Goal: Transaction & Acquisition: Book appointment/travel/reservation

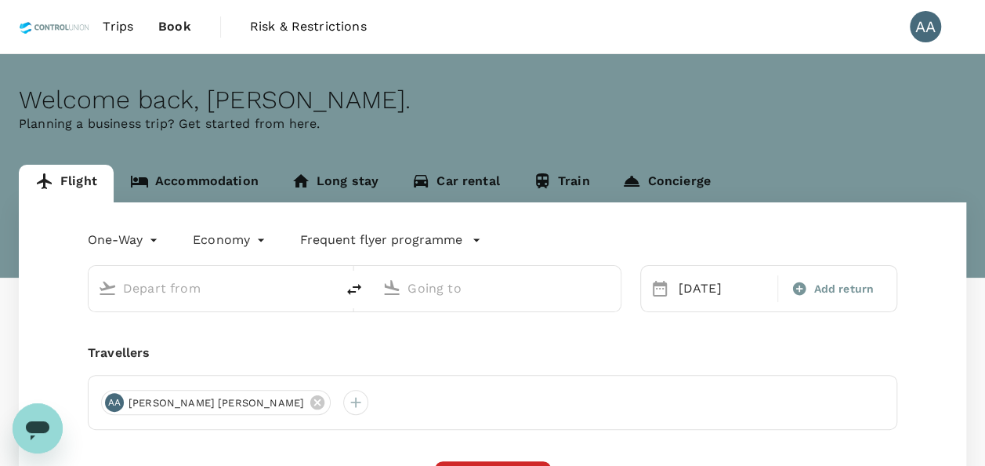
type input "Sultan [PERSON_NAME] (PKU)"
type input "[GEOGRAPHIC_DATA] Intl (KNO)"
type input "Sultan [PERSON_NAME] (PKU)"
type input "[GEOGRAPHIC_DATA] Intl (KNO)"
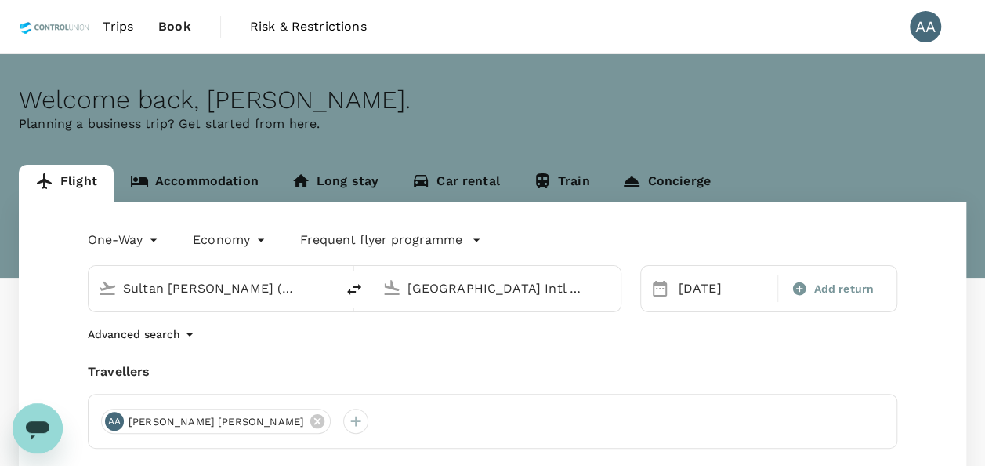
click at [228, 288] on input "Sultan [PERSON_NAME] (PKU)" at bounding box center [212, 288] width 179 height 24
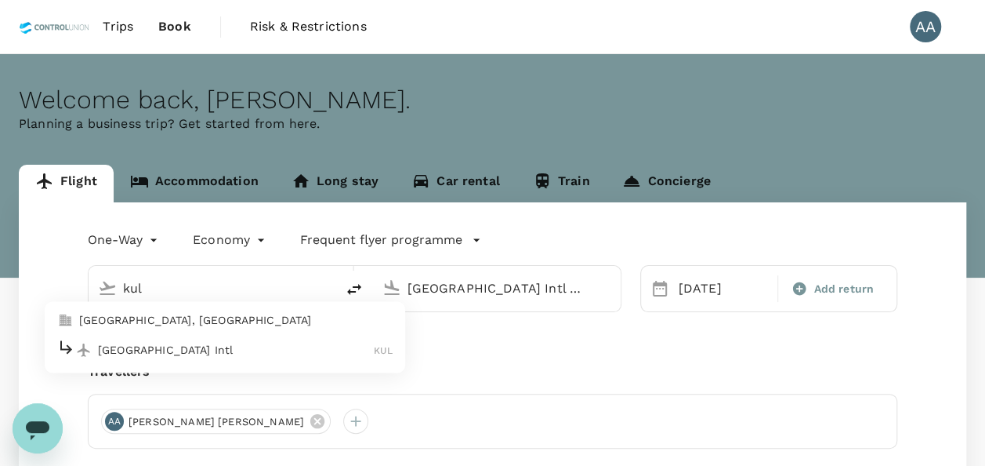
click at [183, 322] on p "[GEOGRAPHIC_DATA], [GEOGRAPHIC_DATA]" at bounding box center [236, 321] width 314 height 16
type input "[GEOGRAPHIC_DATA], [GEOGRAPHIC_DATA] (any)"
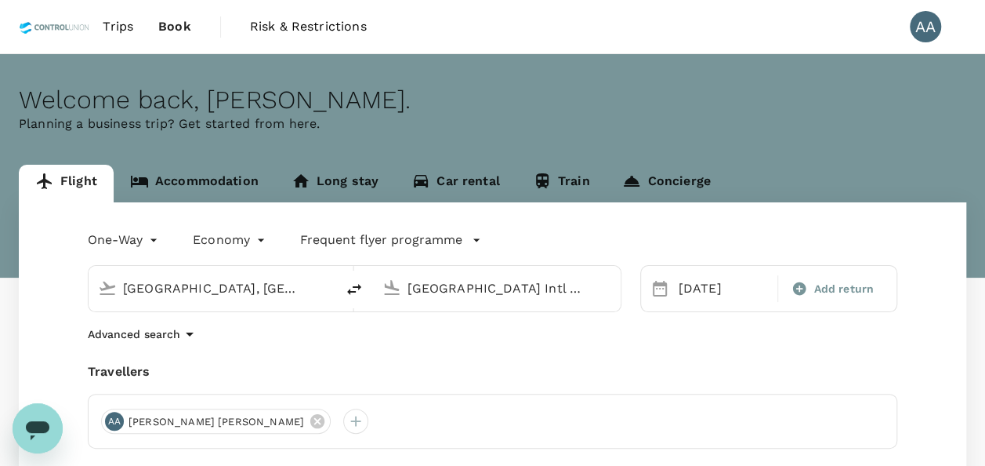
click at [473, 292] on input "[GEOGRAPHIC_DATA] Intl (KNO)" at bounding box center [497, 288] width 179 height 24
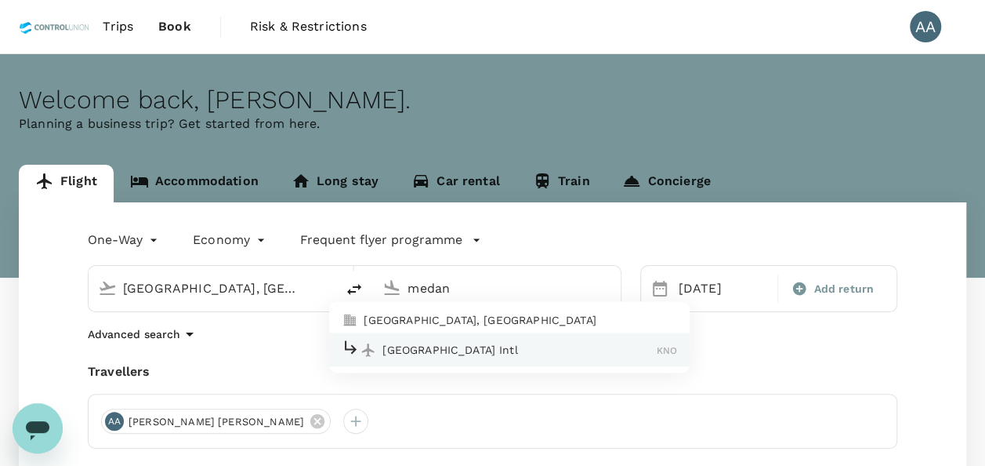
click at [400, 313] on p "[GEOGRAPHIC_DATA], [GEOGRAPHIC_DATA]" at bounding box center [521, 321] width 314 height 16
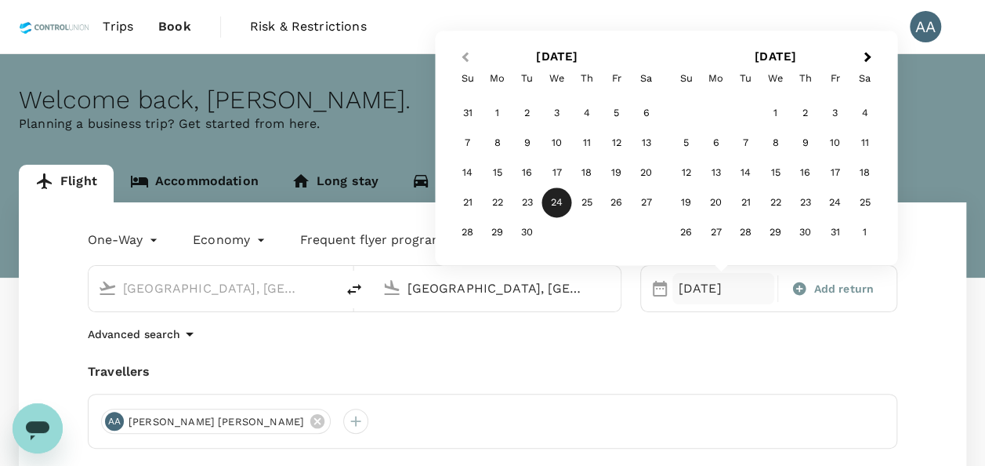
type input "[GEOGRAPHIC_DATA], [GEOGRAPHIC_DATA] (any)"
click at [465, 56] on span "Previous Month" at bounding box center [465, 58] width 0 height 18
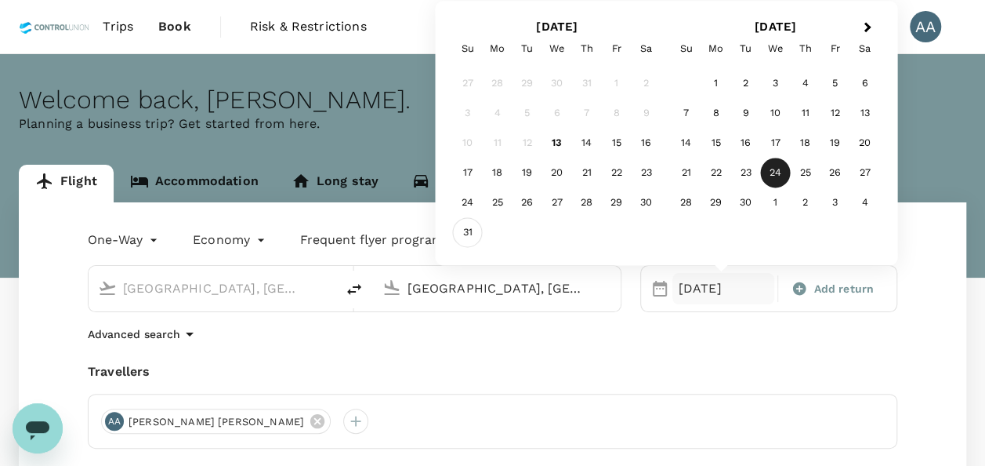
click at [477, 234] on div "31" at bounding box center [468, 233] width 30 height 30
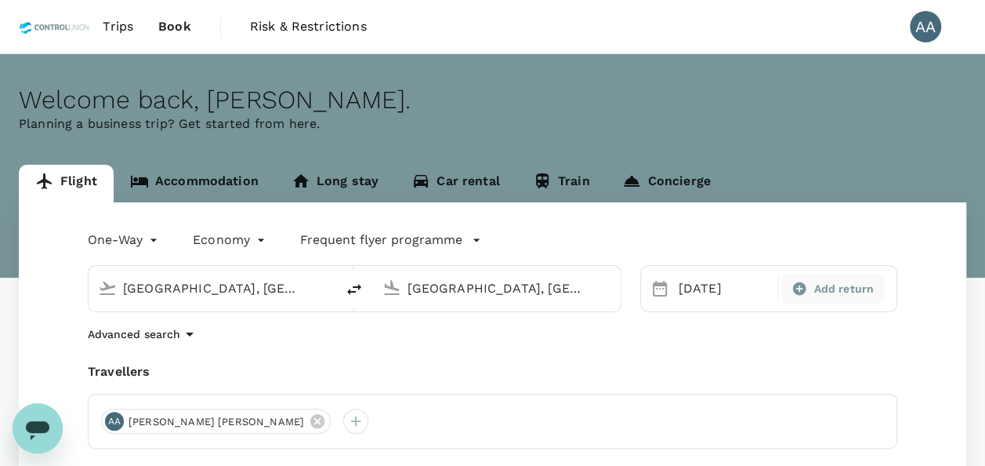
click at [835, 290] on span "Add return" at bounding box center [844, 289] width 60 height 16
type input "roundtrip"
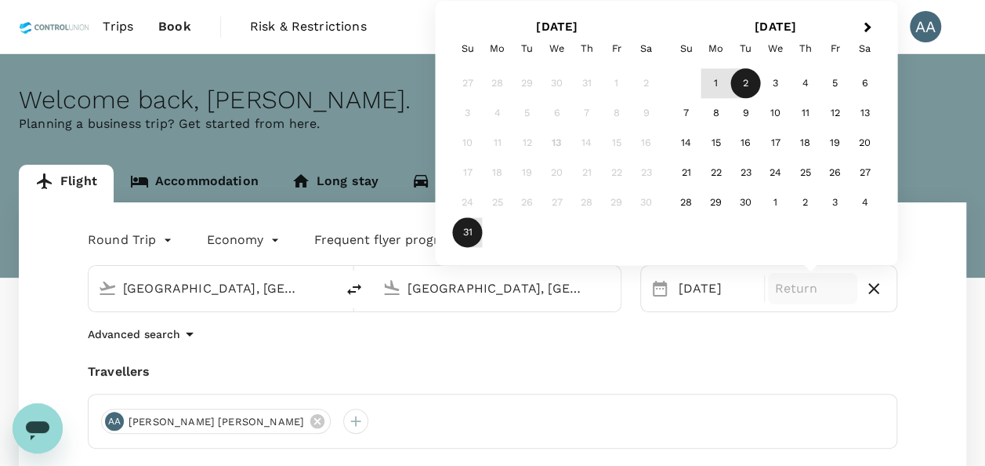
click at [741, 89] on div "2" at bounding box center [746, 84] width 30 height 30
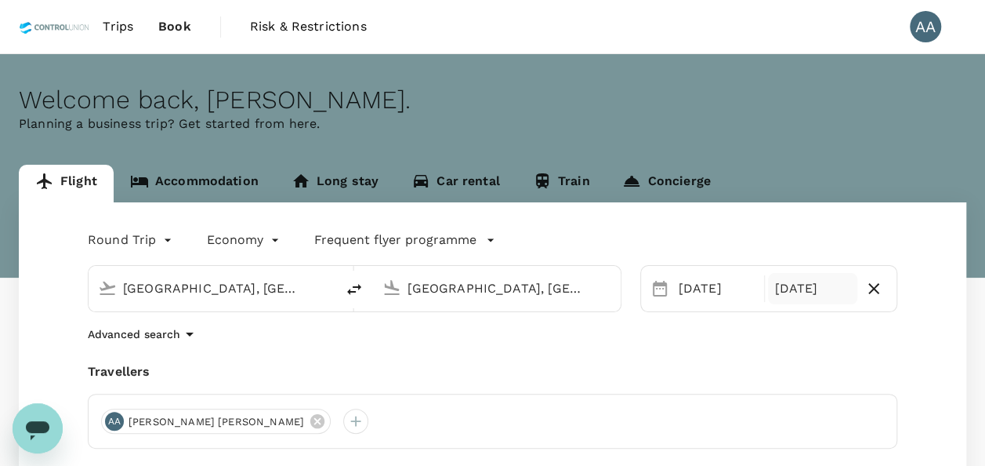
click at [592, 372] on div "Travellers" at bounding box center [493, 371] width 810 height 19
click at [310, 416] on icon at bounding box center [317, 421] width 14 height 14
click at [115, 415] on div at bounding box center [113, 420] width 25 height 25
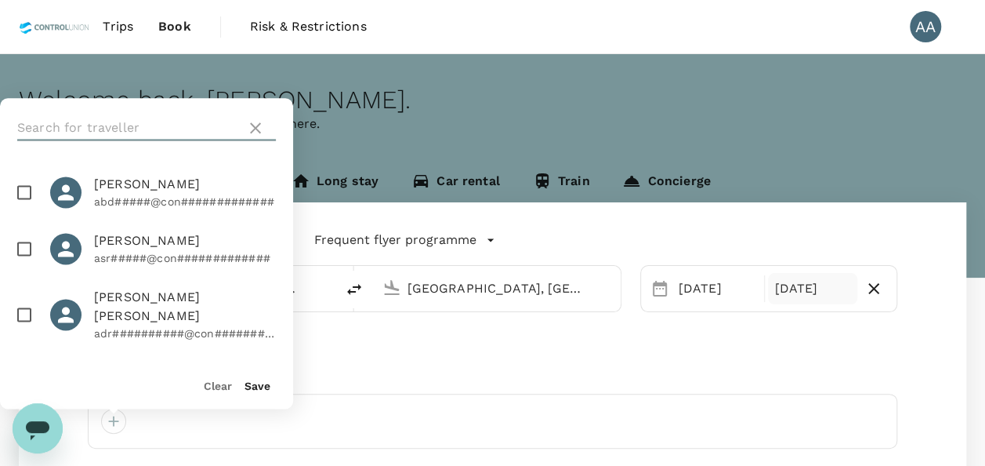
click at [113, 136] on input "text" at bounding box center [128, 127] width 223 height 25
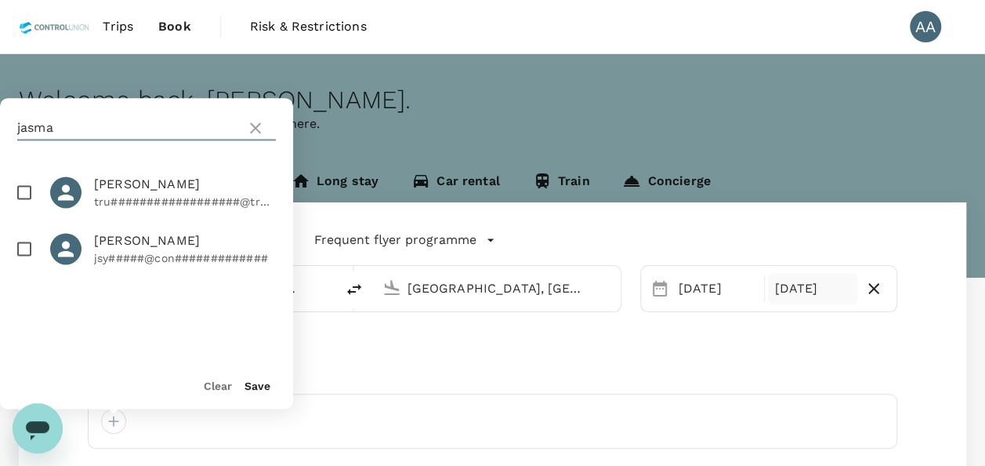
type input "jasma"
click at [23, 247] on input "checkbox" at bounding box center [24, 248] width 33 height 33
checkbox input "true"
click at [245, 373] on div "Save" at bounding box center [251, 378] width 38 height 31
click at [258, 387] on button "Save" at bounding box center [258, 385] width 26 height 13
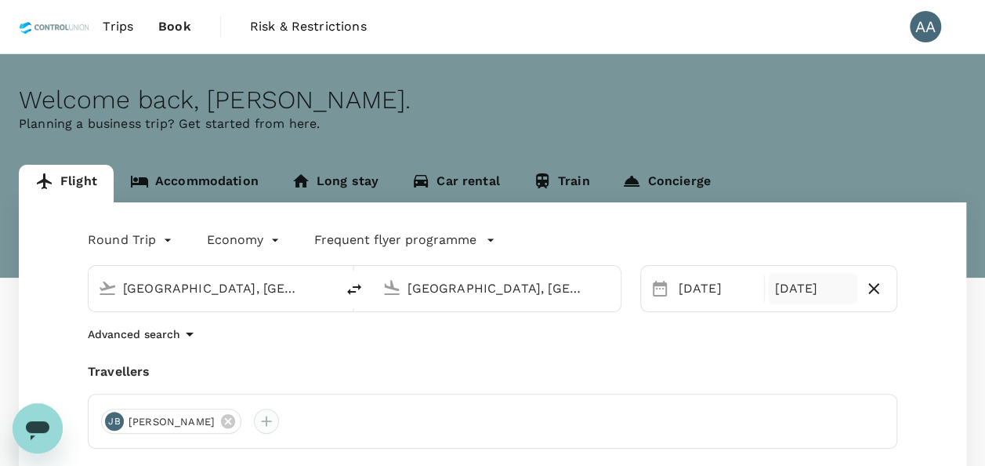
click at [279, 423] on div at bounding box center [266, 420] width 25 height 25
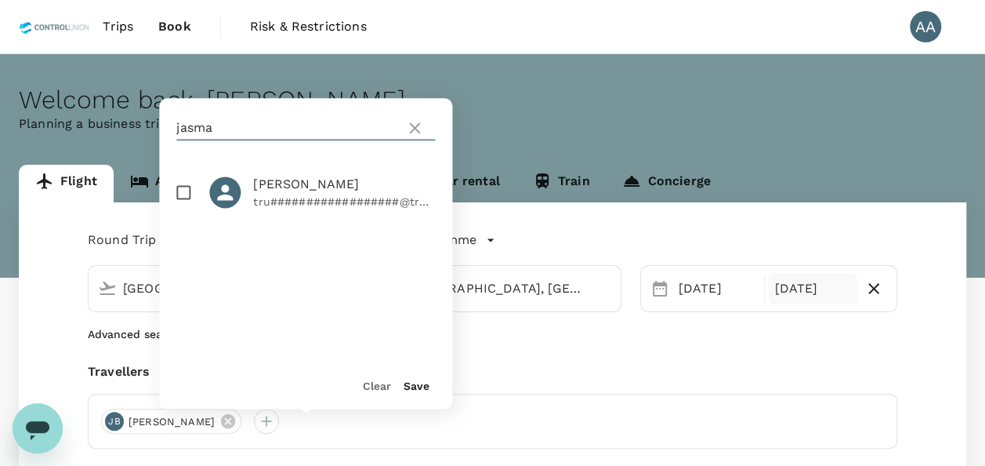
drag, startPoint x: 248, startPoint y: 126, endPoint x: 118, endPoint y: 124, distance: 130.1
click at [118, 125] on div "Welcome back , [PERSON_NAME] . Planning a business trip? Get started from here.…" at bounding box center [492, 356] width 985 height 605
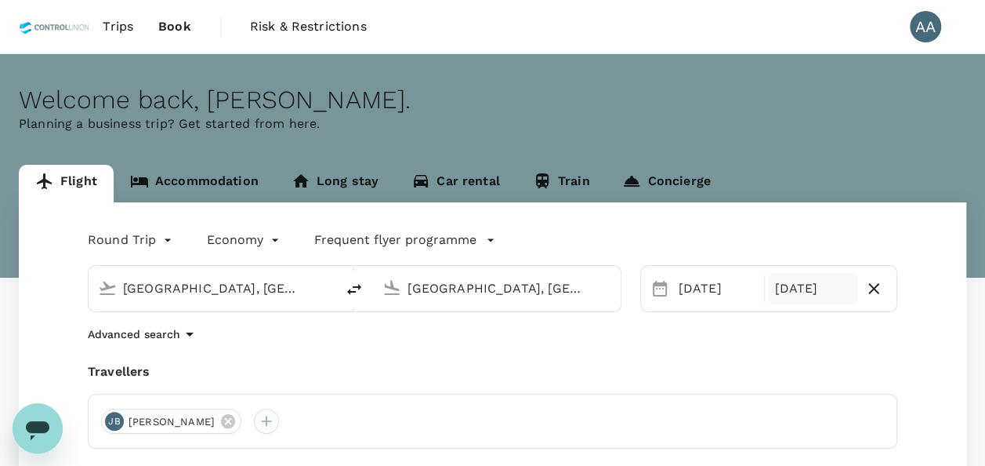
click at [279, 412] on div at bounding box center [266, 420] width 25 height 25
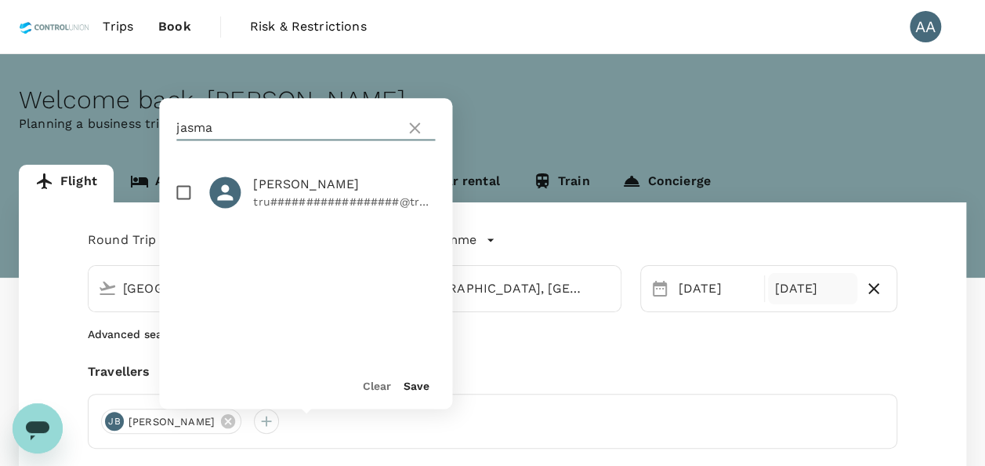
drag, startPoint x: 209, startPoint y: 132, endPoint x: 92, endPoint y: 120, distance: 117.4
click at [92, 120] on div "Welcome back , [PERSON_NAME] . Planning a business trip? Get started from here.…" at bounding box center [492, 356] width 985 height 605
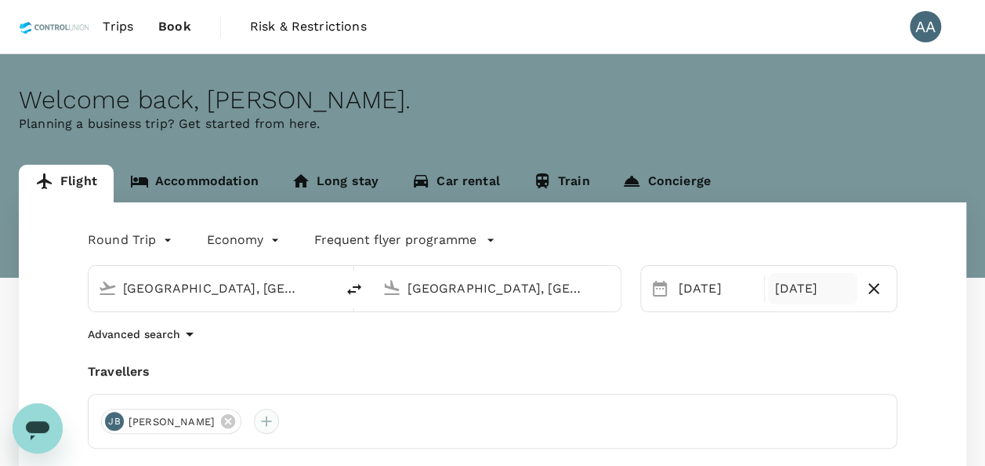
click at [279, 430] on div at bounding box center [266, 420] width 25 height 25
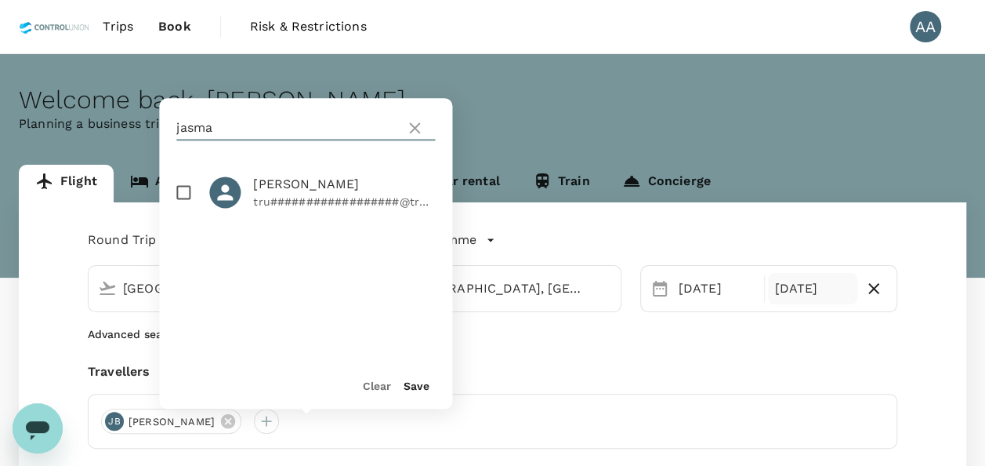
drag, startPoint x: 220, startPoint y: 130, endPoint x: 147, endPoint y: 130, distance: 72.9
click at [147, 130] on div "Welcome back , [PERSON_NAME] . Planning a business trip? Get started from here.…" at bounding box center [492, 356] width 985 height 605
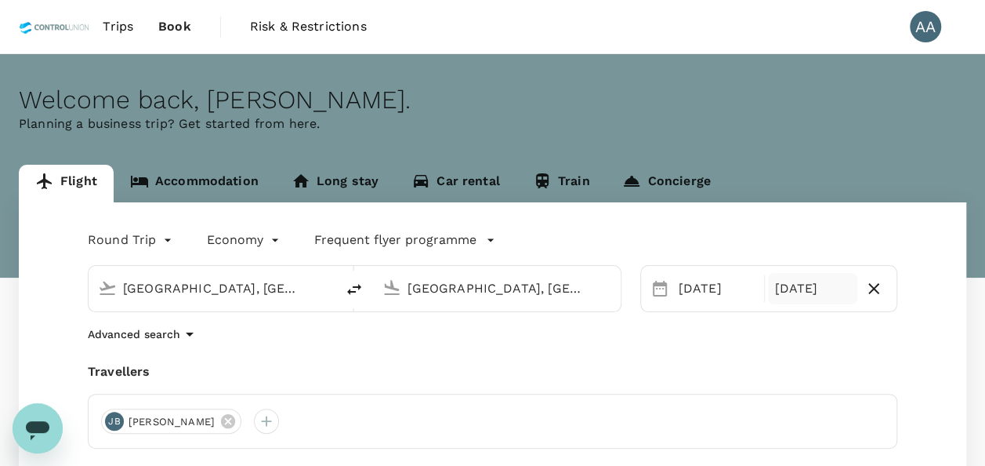
click at [293, 415] on div "[PERSON_NAME]" at bounding box center [493, 420] width 810 height 55
click at [279, 421] on div at bounding box center [266, 420] width 25 height 25
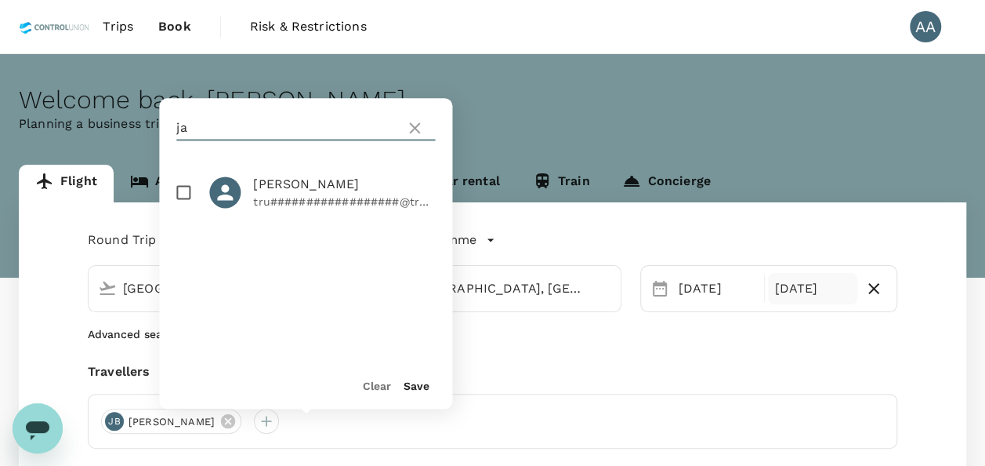
type input "j"
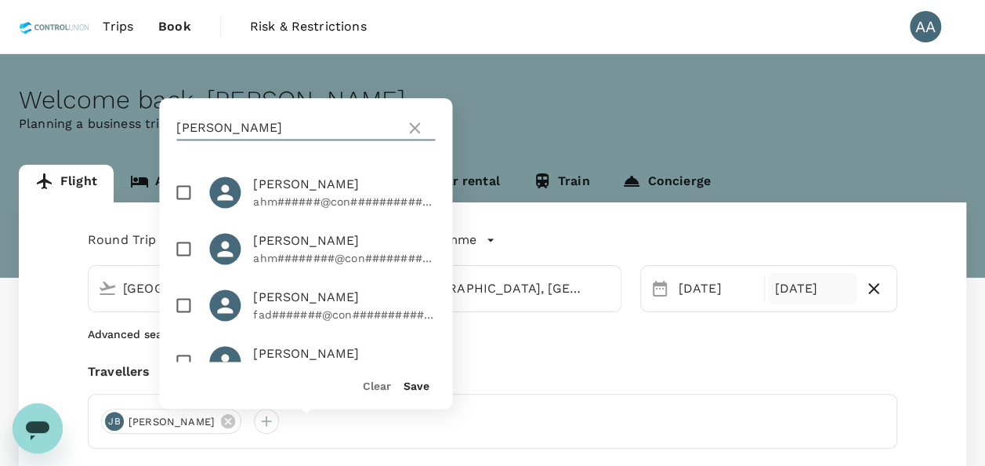
type input "[PERSON_NAME]"
click at [178, 199] on input "checkbox" at bounding box center [183, 192] width 33 height 33
checkbox input "true"
click at [422, 383] on button "Save" at bounding box center [417, 385] width 26 height 13
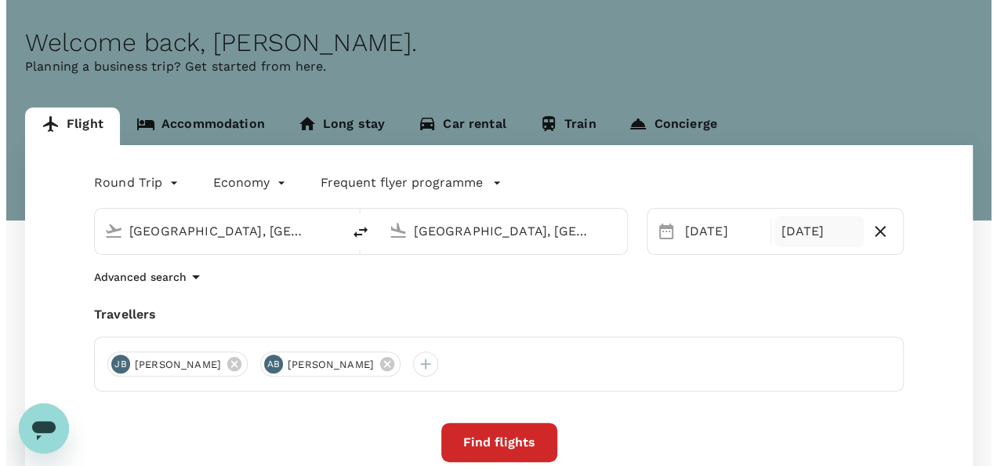
scroll to position [78, 0]
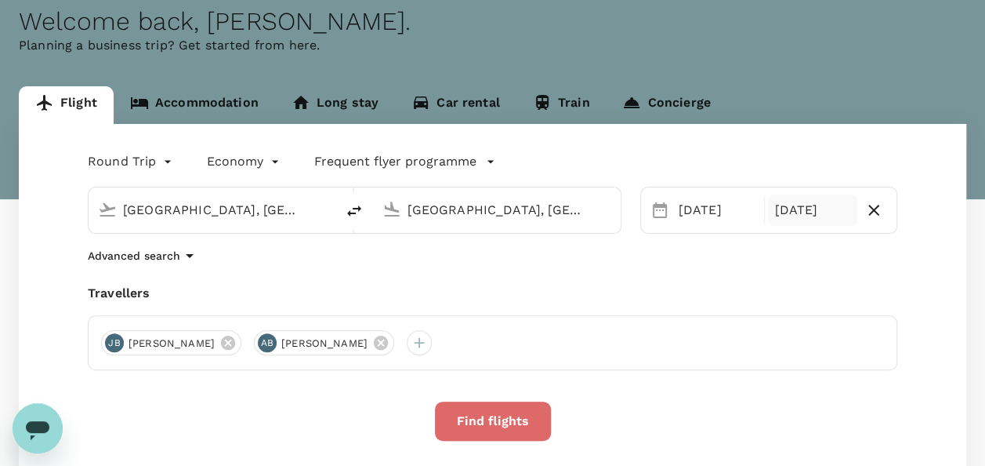
click at [470, 439] on button "Find flights" at bounding box center [493, 420] width 116 height 39
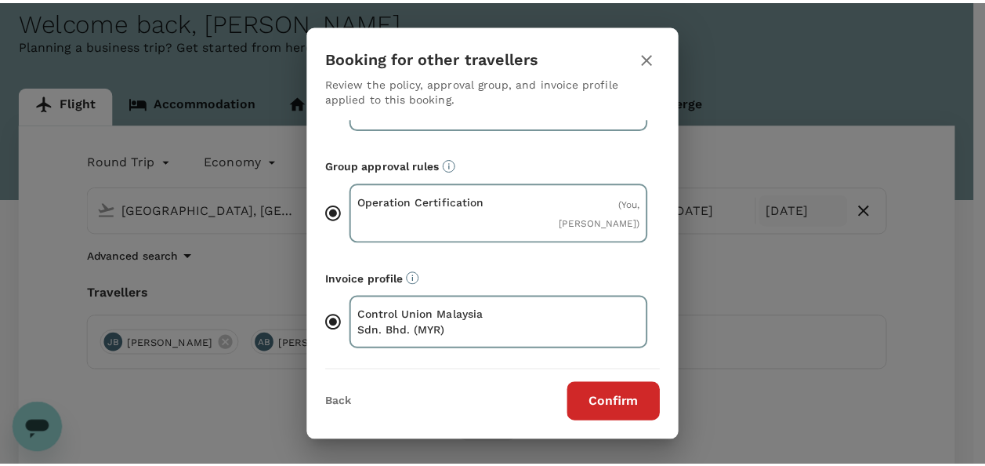
scroll to position [81, 0]
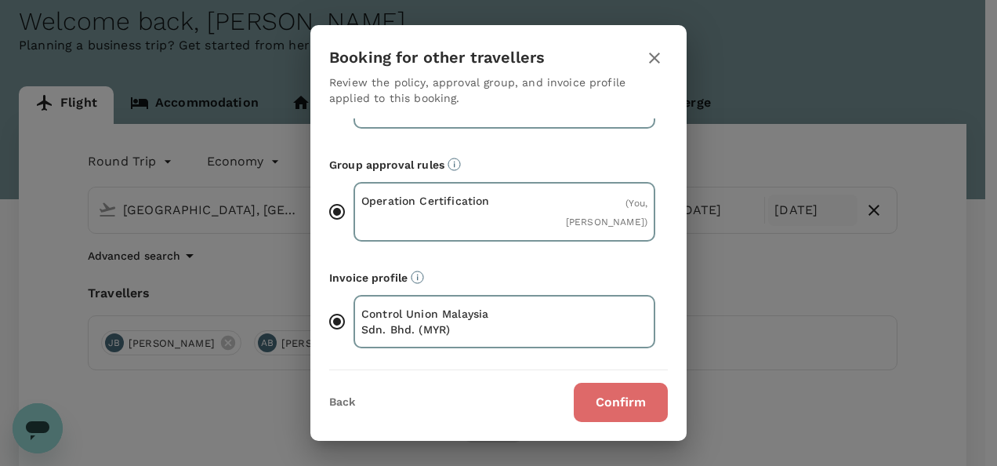
click at [625, 397] on button "Confirm" at bounding box center [621, 401] width 94 height 39
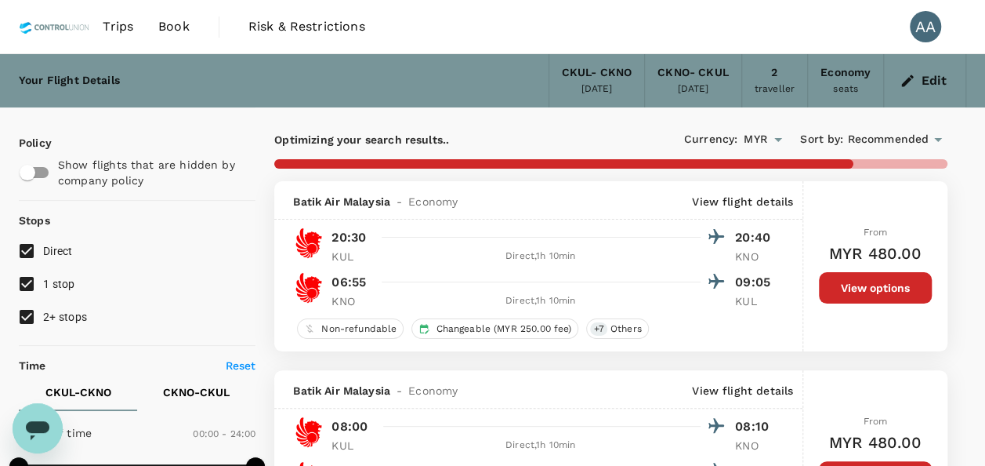
type input "885"
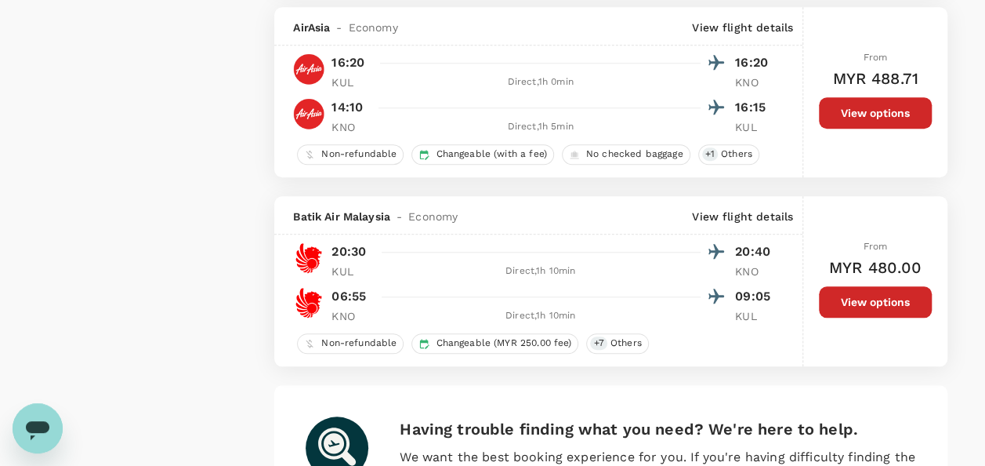
scroll to position [3527, 0]
